Goal: Transaction & Acquisition: Purchase product/service

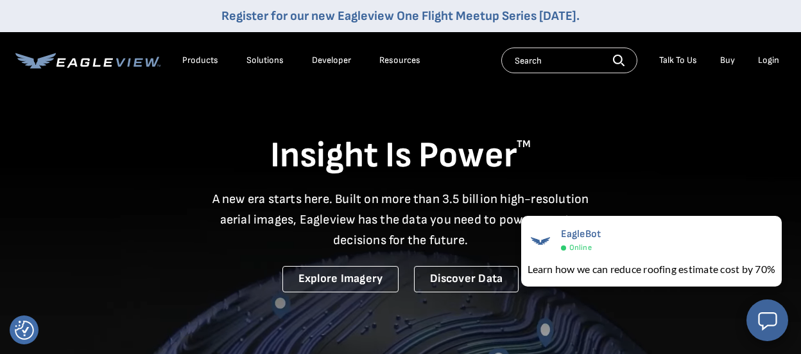
click at [772, 60] on div "Login" at bounding box center [768, 61] width 21 height 12
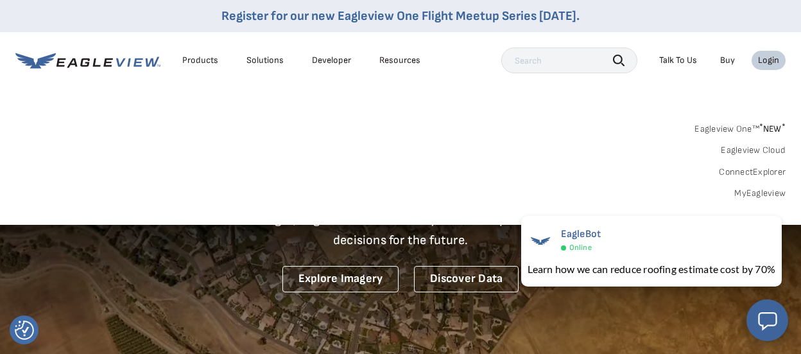
click at [760, 196] on link "MyEagleview" at bounding box center [759, 193] width 51 height 12
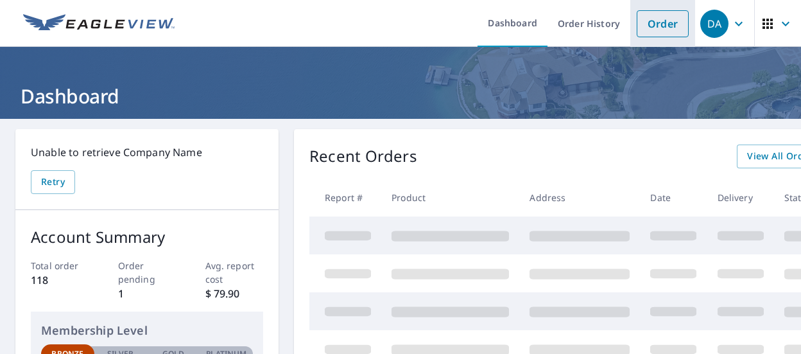
click at [664, 21] on link "Order" at bounding box center [663, 23] width 52 height 27
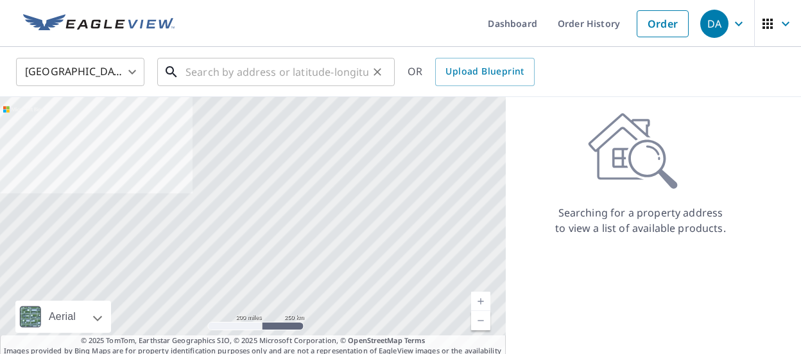
click at [255, 76] on input "text" at bounding box center [276, 72] width 183 height 36
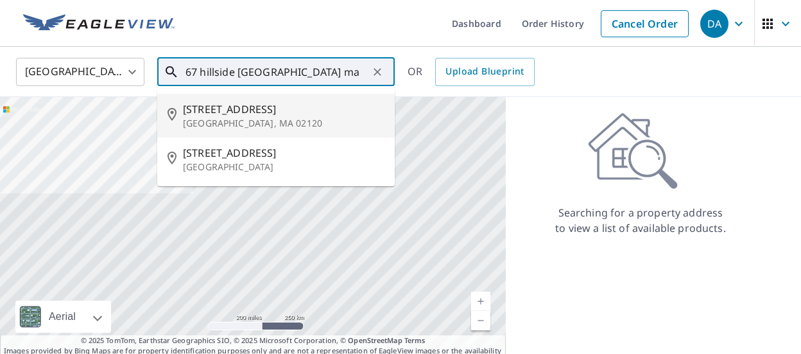
click at [283, 116] on span "[STREET_ADDRESS]" at bounding box center [284, 108] width 202 height 15
type input "[STREET_ADDRESS]"
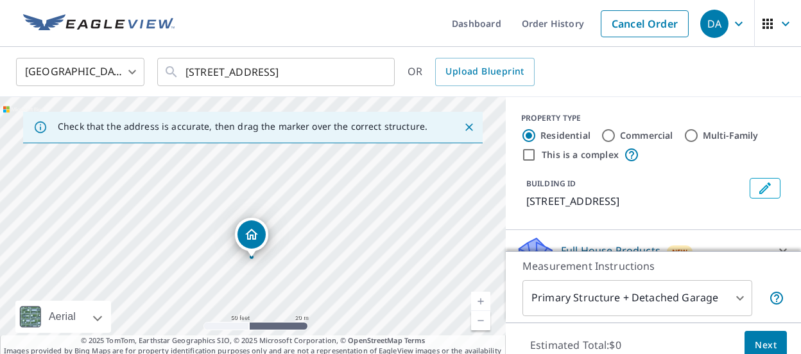
drag, startPoint x: 262, startPoint y: 232, endPoint x: 249, endPoint y: 238, distance: 14.1
click at [249, 238] on div "[STREET_ADDRESS]" at bounding box center [253, 232] width 506 height 270
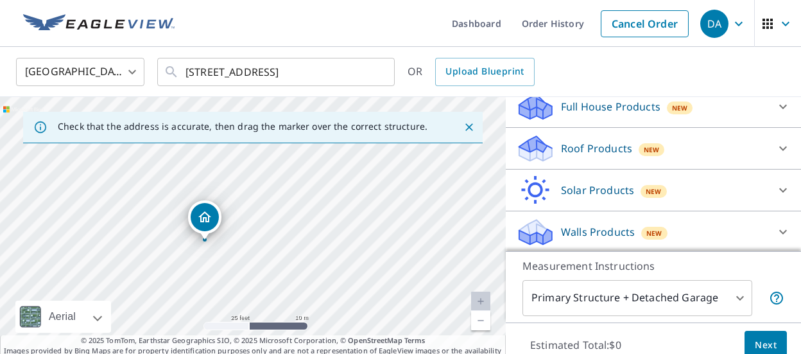
click at [621, 153] on p "Roof Products" at bounding box center [596, 148] width 71 height 15
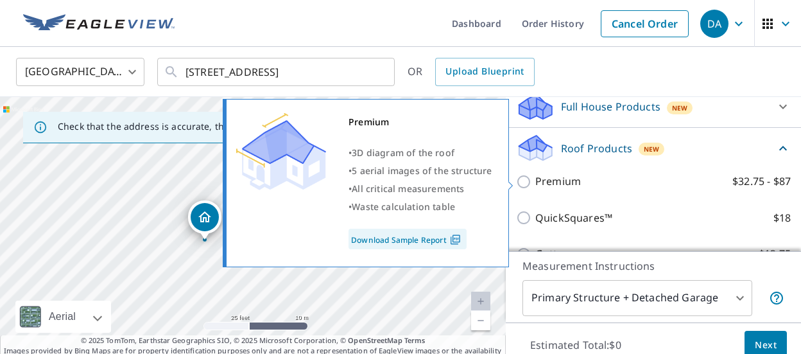
click at [575, 180] on p "Premium" at bounding box center [558, 181] width 46 height 16
click at [535, 180] on input "Premium $32.75 - $87" at bounding box center [525, 181] width 19 height 15
checkbox input "true"
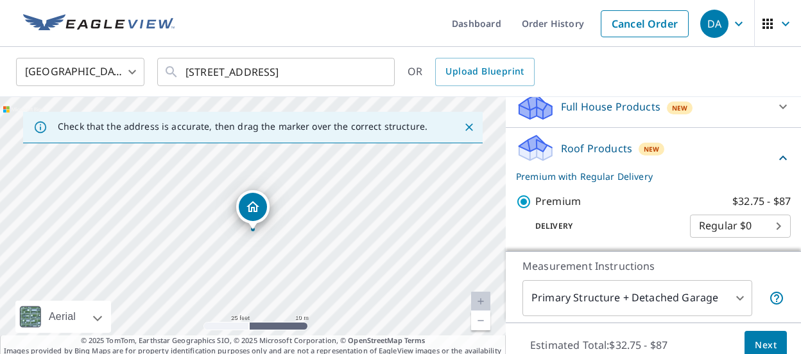
click at [768, 347] on span "Next" at bounding box center [766, 345] width 22 height 16
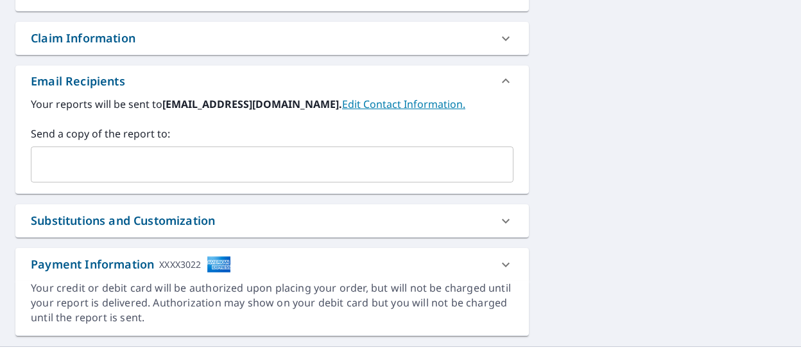
scroll to position [467, 0]
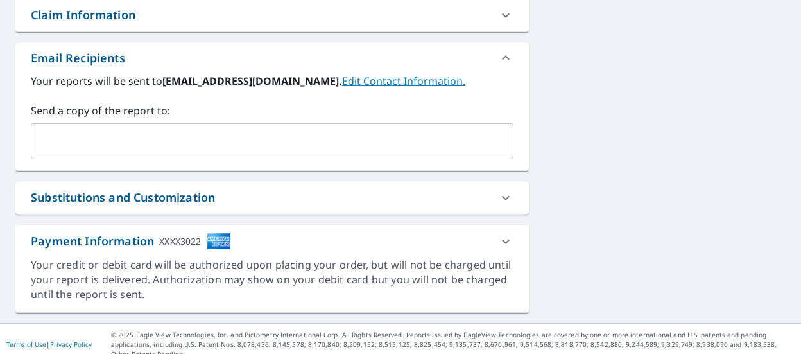
click at [154, 132] on input "text" at bounding box center [263, 141] width 452 height 24
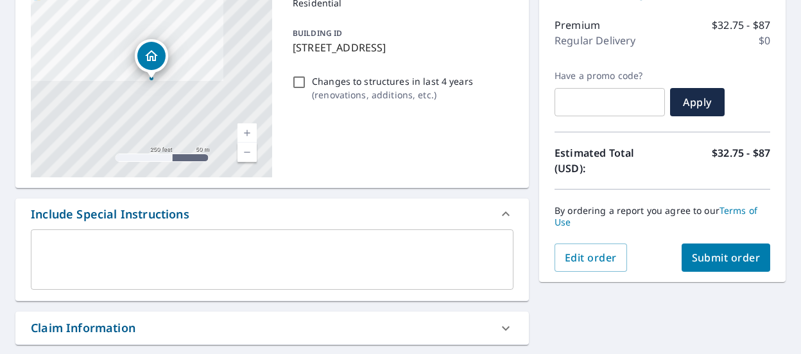
scroll to position [302, 0]
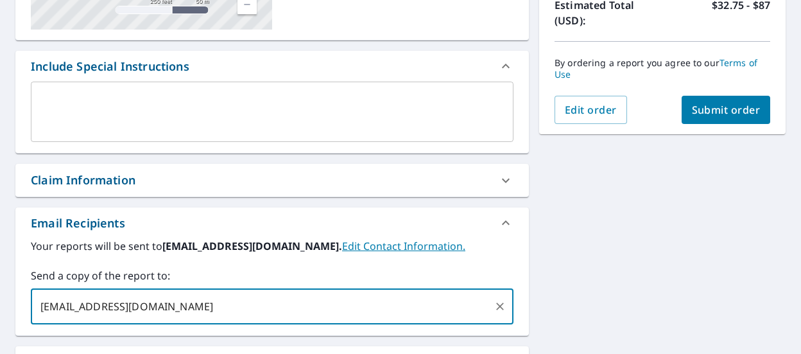
type input "[EMAIL_ADDRESS][DOMAIN_NAME]"
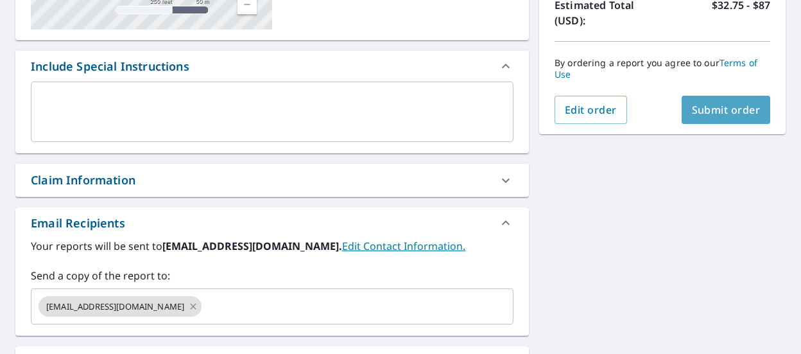
click at [718, 115] on span "Submit order" at bounding box center [726, 110] width 69 height 14
